Goal: Check status: Check status

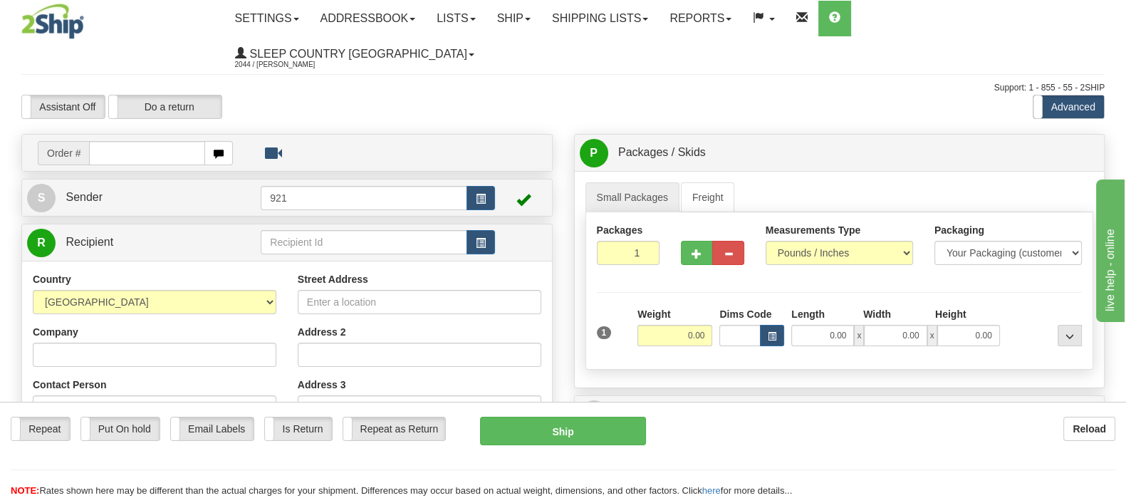
click at [436, 95] on div "Assistant On Assistant Off Do a return Do a return" at bounding box center [241, 107] width 460 height 24
click at [644, 15] on link "Shipping lists" at bounding box center [599, 19] width 117 height 36
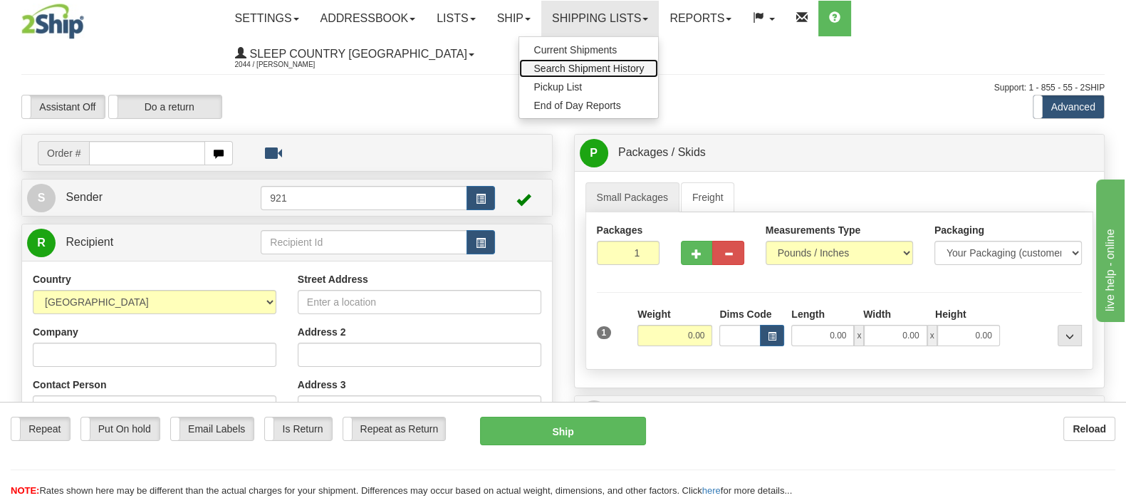
click at [644, 65] on span "Search Shipment History" at bounding box center [588, 68] width 110 height 11
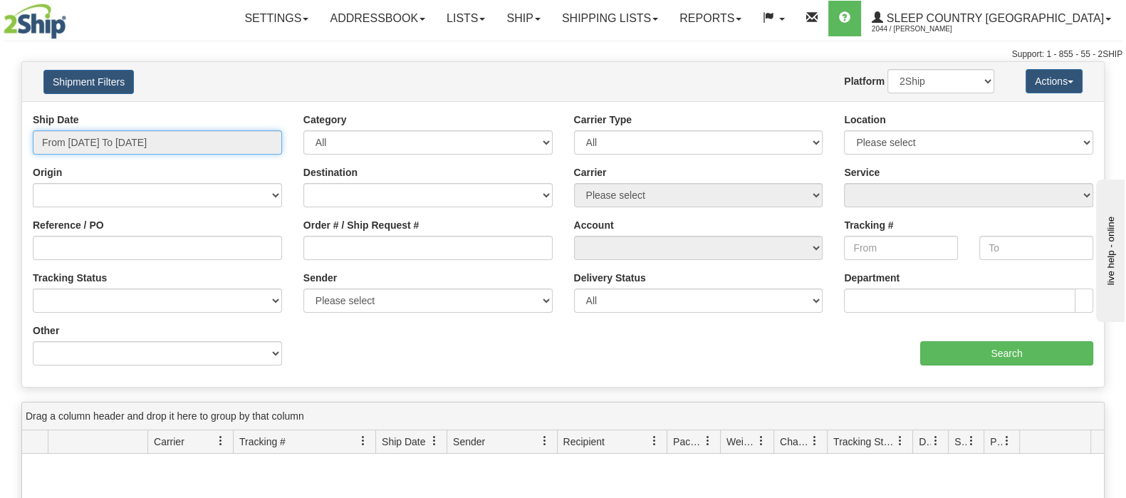
click at [185, 140] on input "From 09/15/2025 To 09/16/2025" at bounding box center [157, 142] width 249 height 24
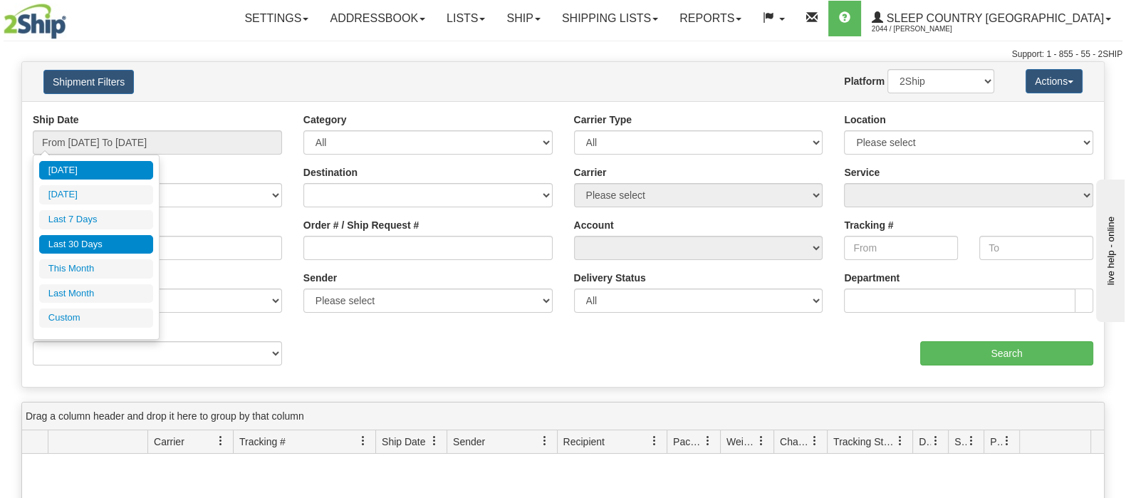
click at [120, 243] on li "Last 30 Days" at bounding box center [96, 244] width 114 height 19
type input "From 08/18/2025 To 09/16/2025"
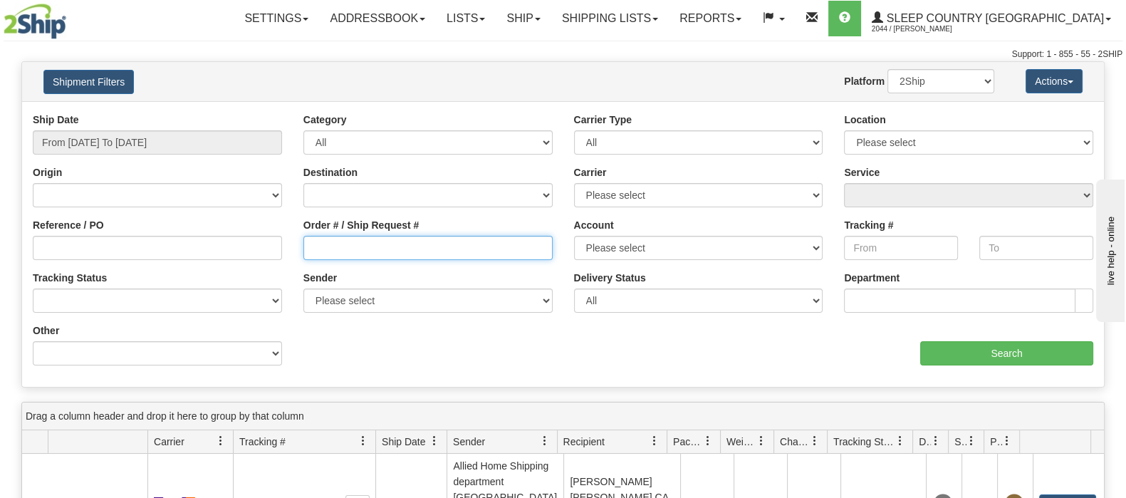
click at [324, 248] on input "Order # / Ship Request #" at bounding box center [427, 248] width 249 height 24
paste input "1057693"
type input "1057693"
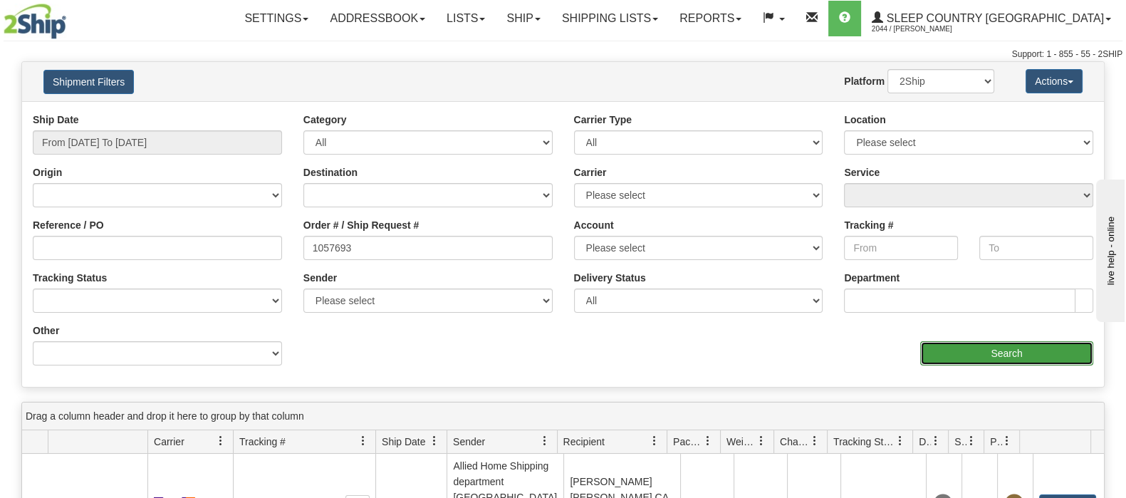
click at [1006, 351] on input "Search" at bounding box center [1006, 353] width 173 height 24
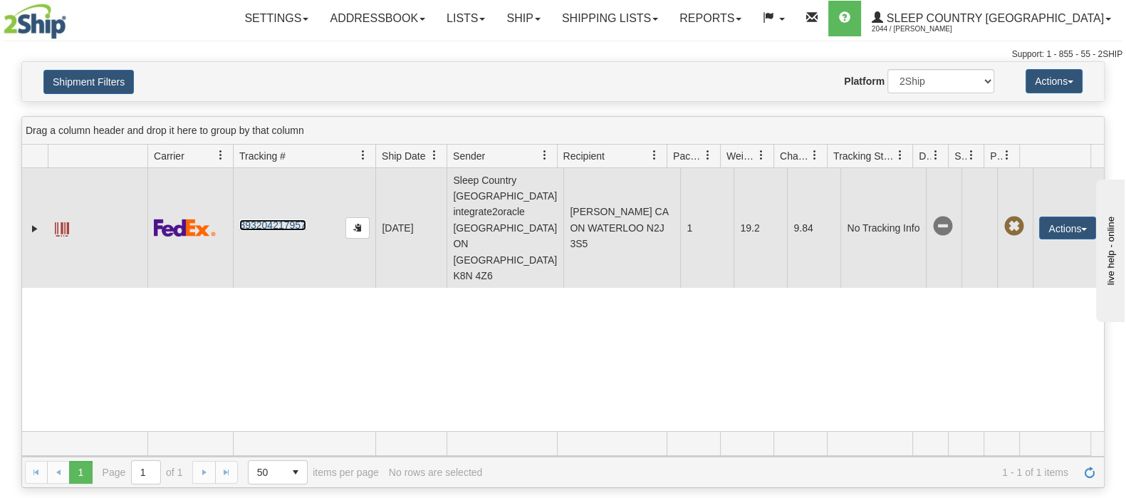
click at [255, 219] on link "393204217957" at bounding box center [272, 224] width 66 height 11
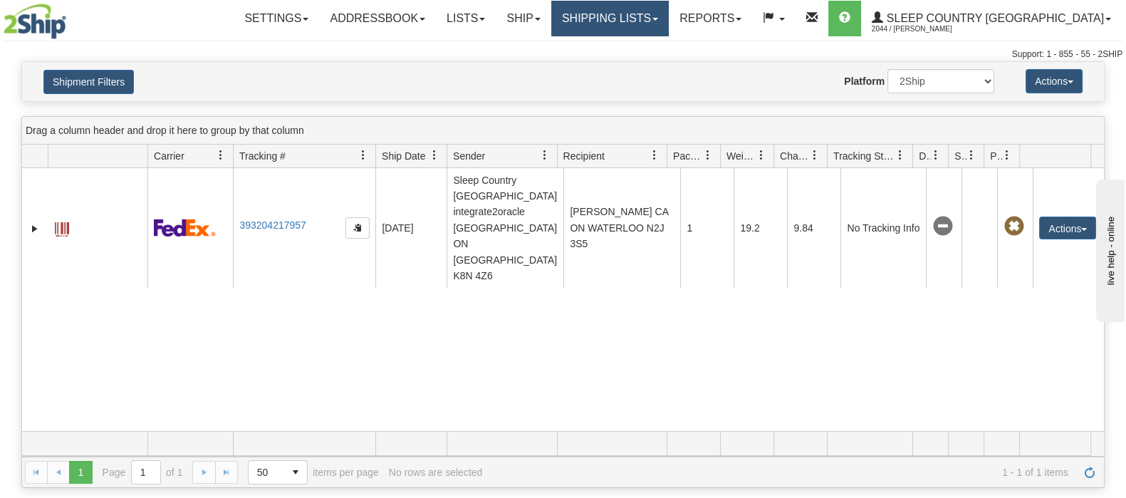
click at [661, 16] on link "Shipping lists" at bounding box center [609, 19] width 117 height 36
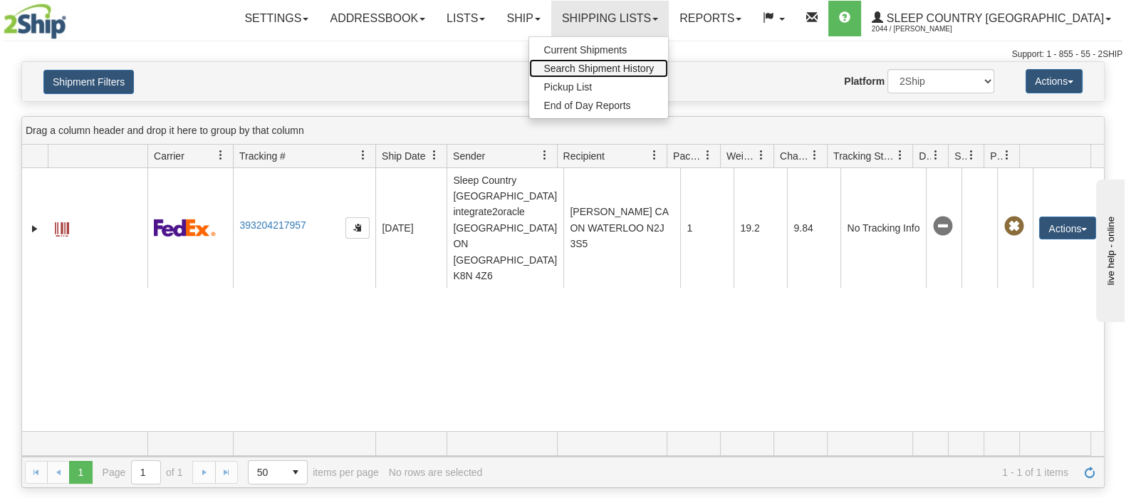
click at [654, 65] on span "Search Shipment History" at bounding box center [598, 68] width 110 height 11
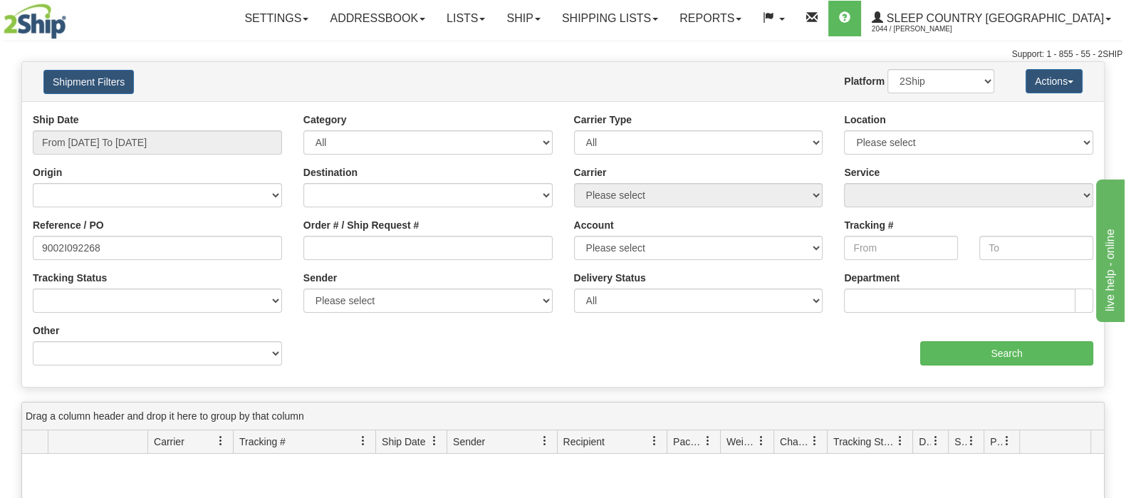
type input "9002I092268"
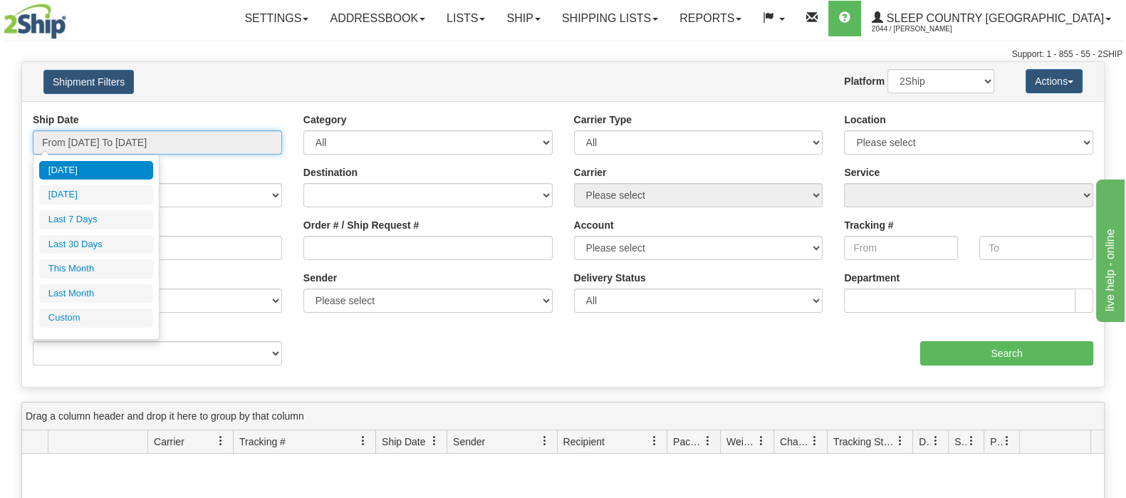
click at [104, 135] on input "From 09/15/2025 To 09/16/2025" at bounding box center [157, 142] width 249 height 24
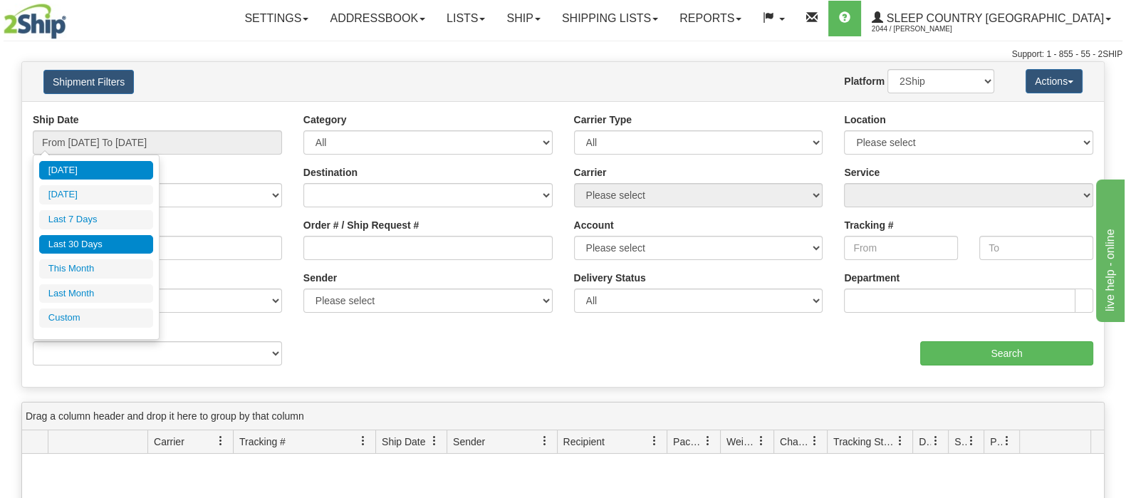
click at [98, 242] on li "Last 30 Days" at bounding box center [96, 244] width 114 height 19
type input "From 08/18/2025 To 09/16/2025"
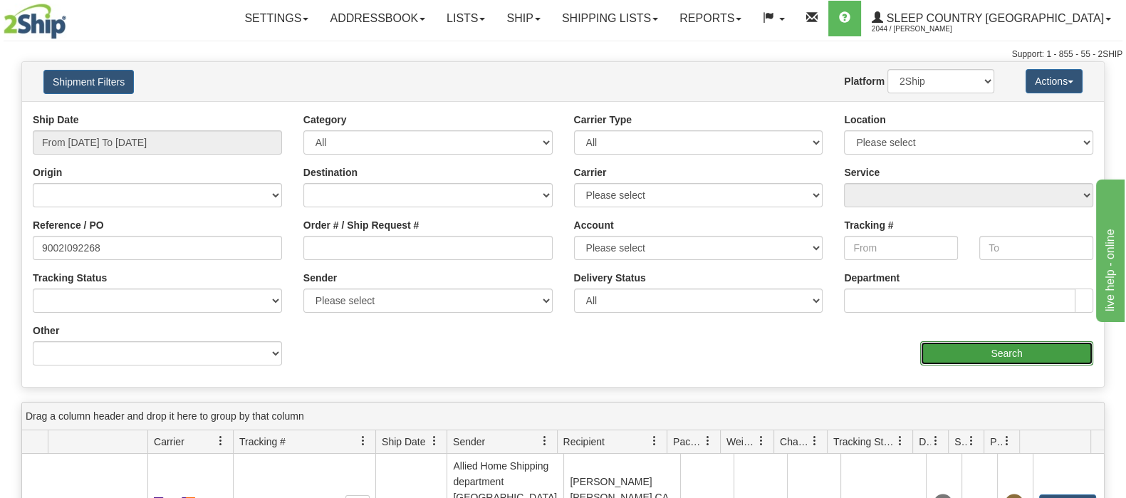
click at [948, 352] on input "Search" at bounding box center [1006, 353] width 173 height 24
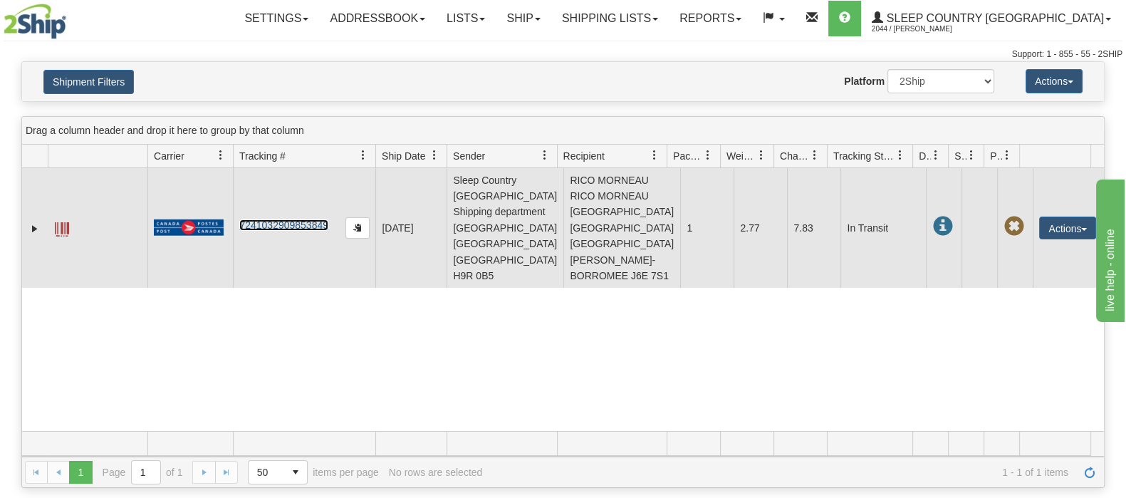
click at [276, 219] on link "7241032909853849" at bounding box center [283, 224] width 89 height 11
